Goal: Browse casually: Explore the website without a specific task or goal

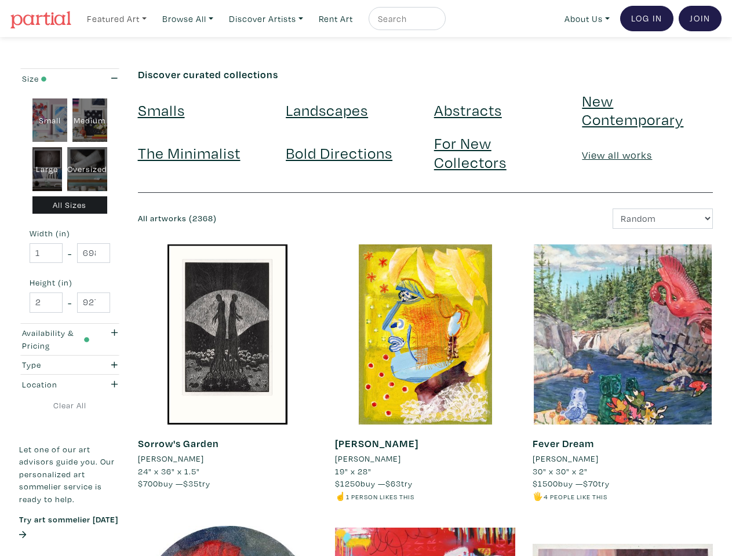
click at [118, 18] on link "Featured Art" at bounding box center [117, 19] width 70 height 24
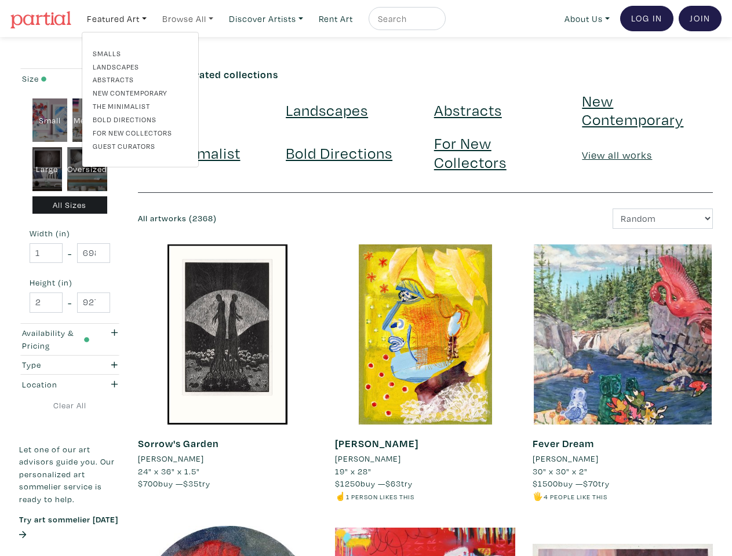
click at [152, 18] on link "Browse All" at bounding box center [117, 19] width 70 height 24
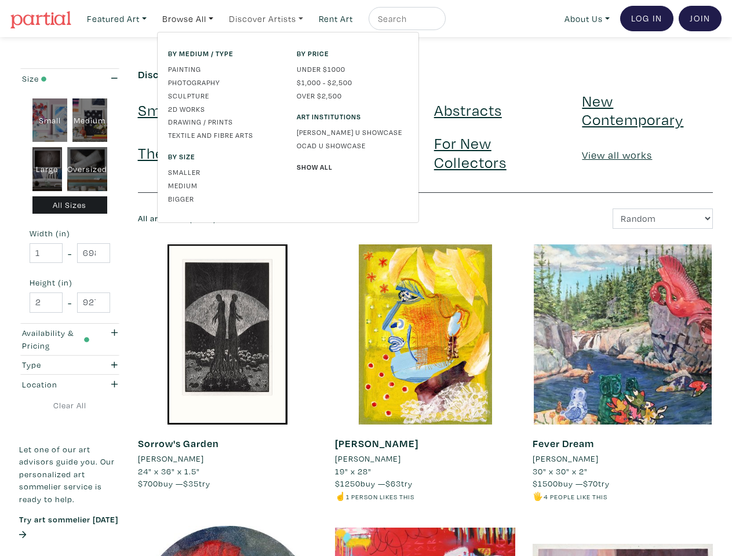
click at [152, 18] on link "Discover Artists" at bounding box center [117, 19] width 70 height 24
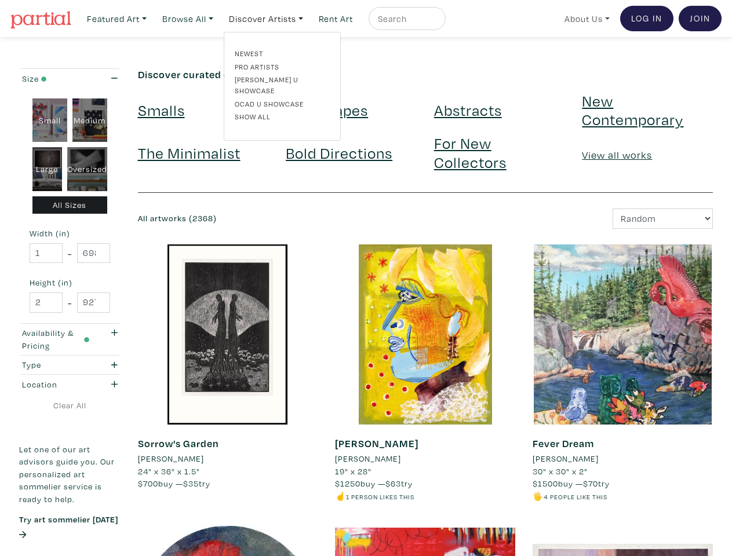
click at [585, 18] on link "About Us" at bounding box center [587, 19] width 56 height 24
